Goal: Transaction & Acquisition: Purchase product/service

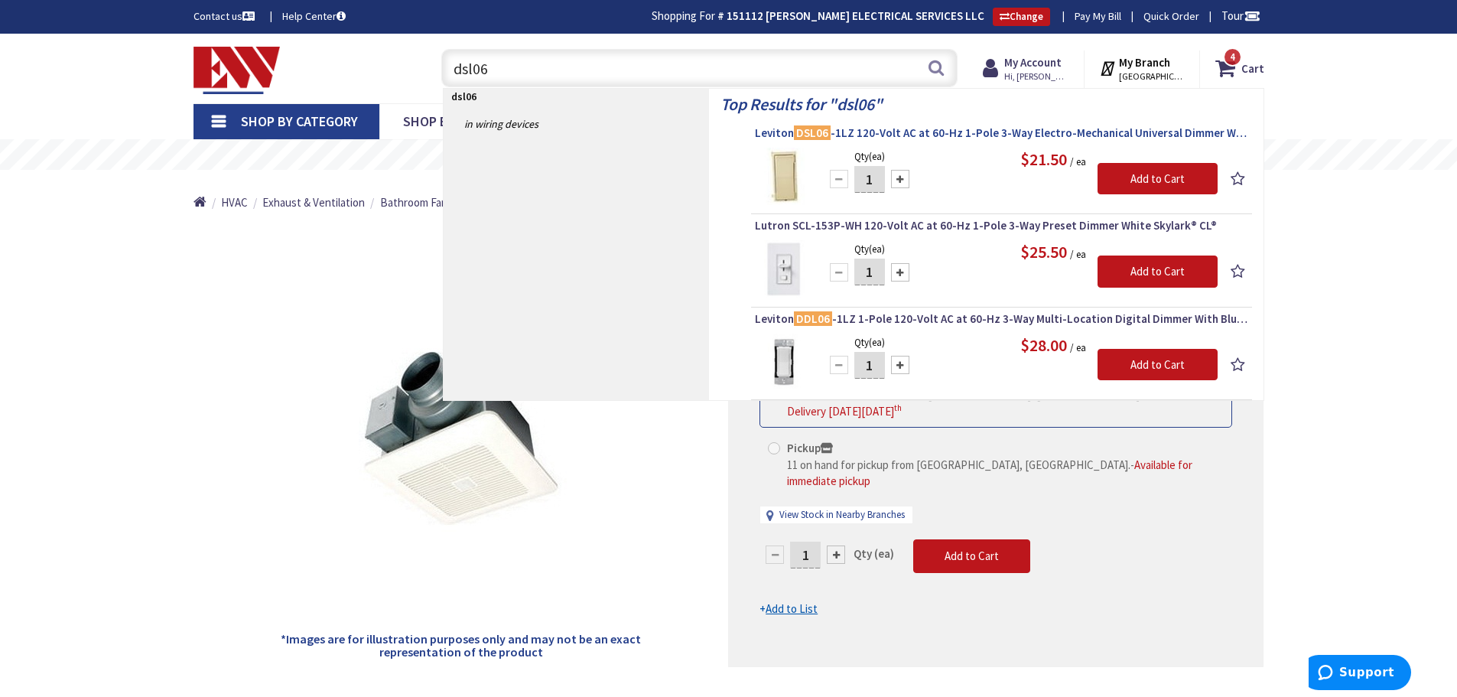
type input "dsl06"
click at [994, 132] on span "Leviton DSL06 -1LZ 120-Volt AC at 60-Hz 1-Pole 3-Way Electro-Mechanical Univers…" at bounding box center [1001, 132] width 493 height 15
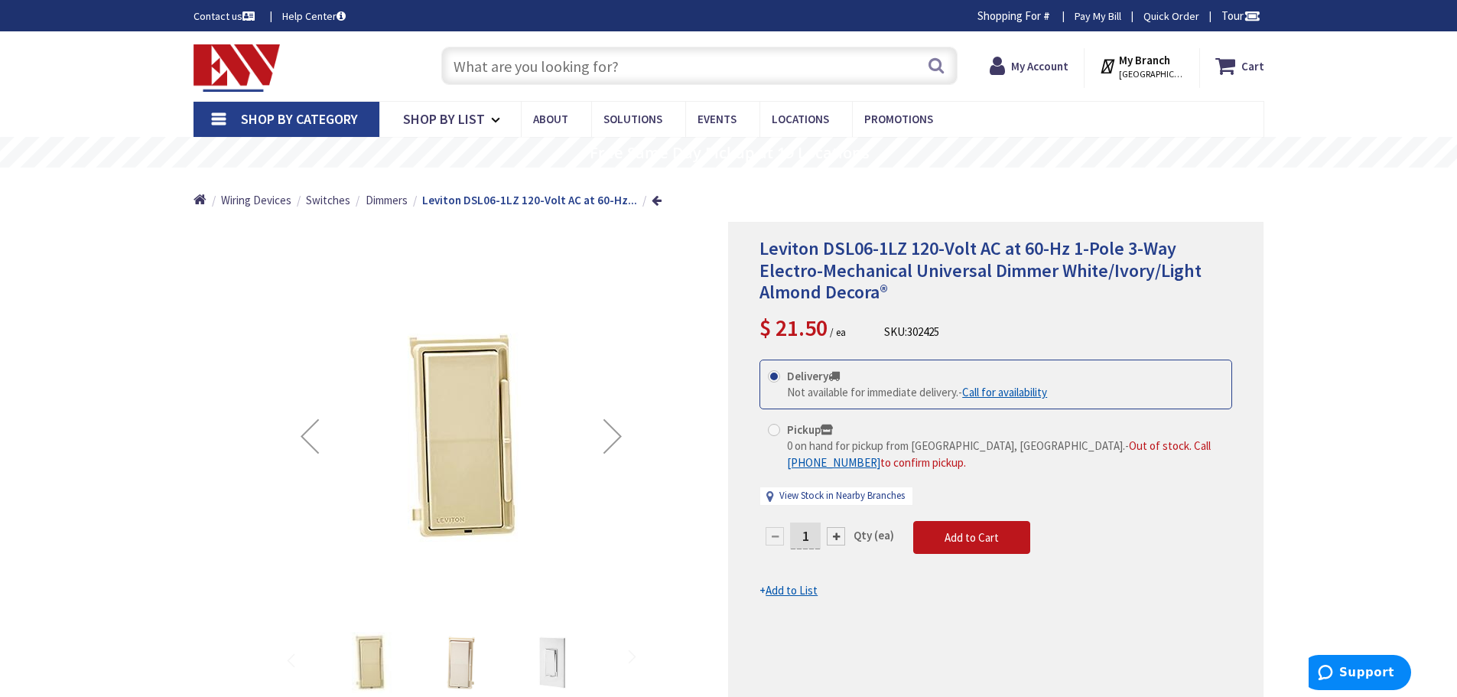
click at [621, 437] on div "Next" at bounding box center [612, 435] width 61 height 61
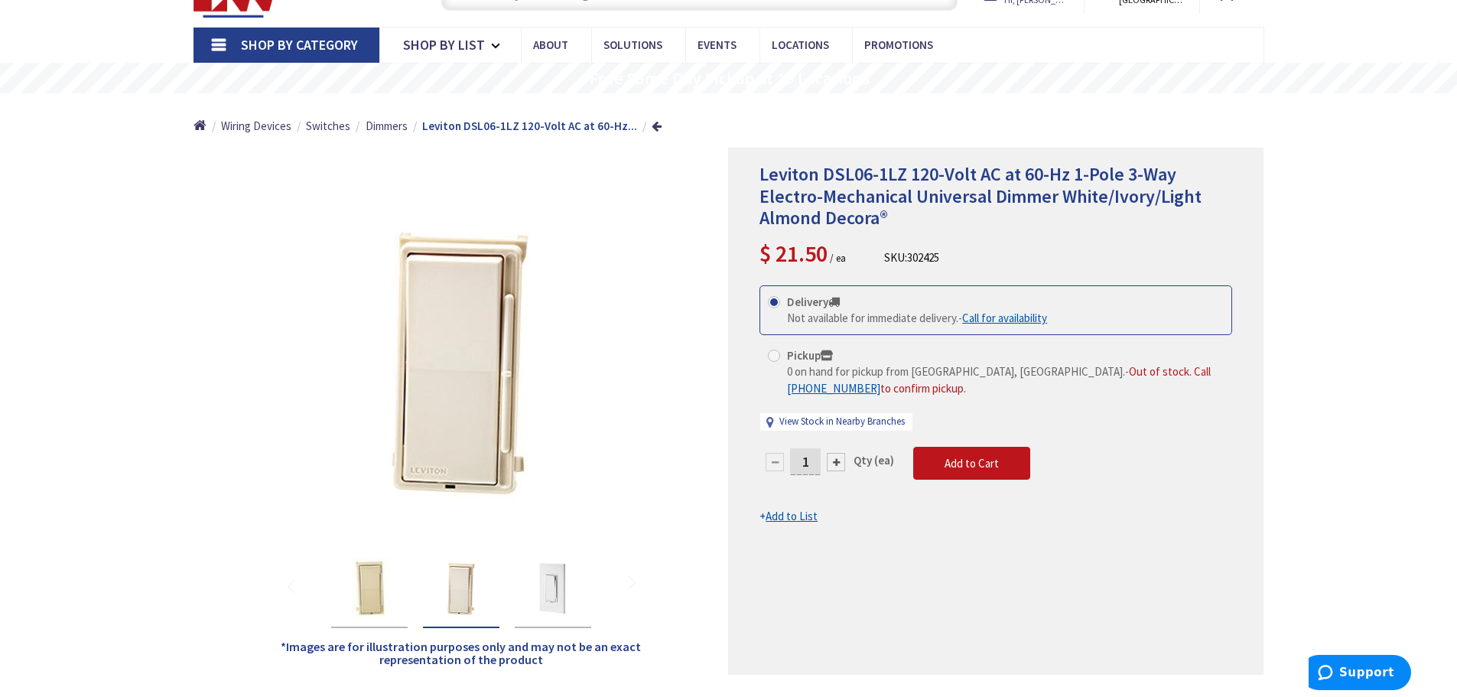
scroll to position [37, 0]
